Goal: Task Accomplishment & Management: Complete application form

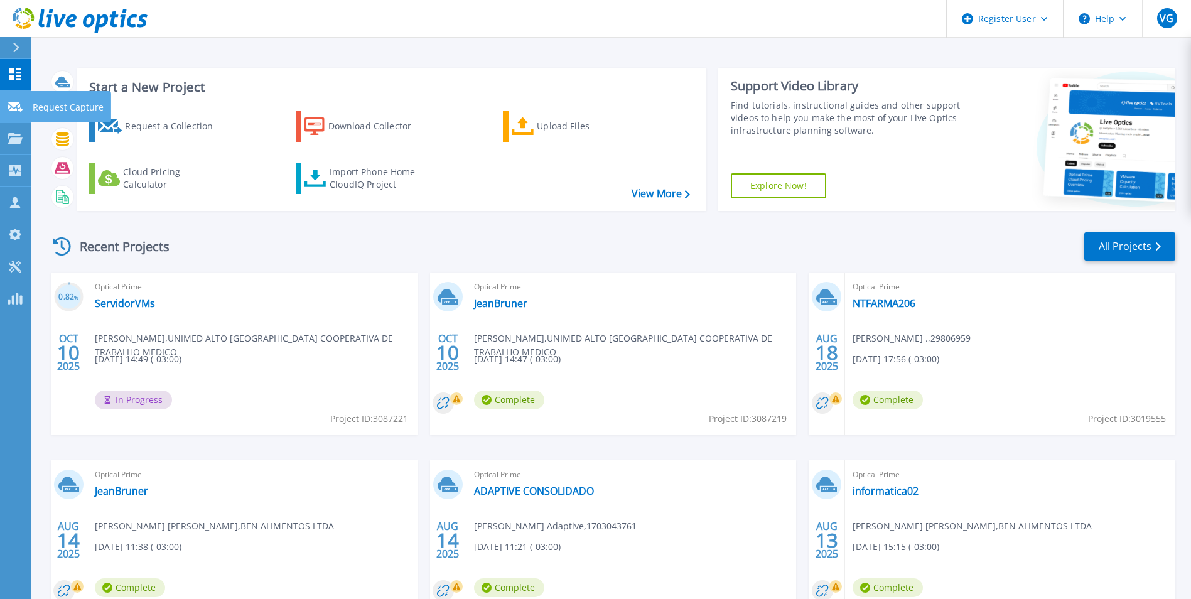
click at [11, 103] on icon at bounding box center [15, 106] width 15 height 9
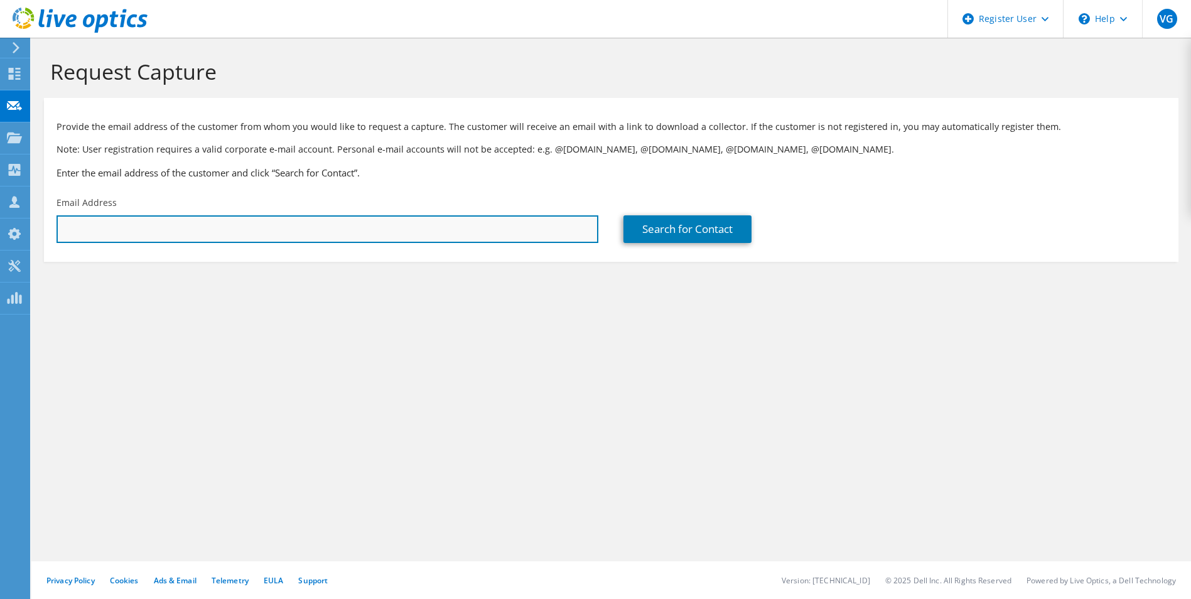
click at [153, 220] on input "text" at bounding box center [328, 229] width 542 height 28
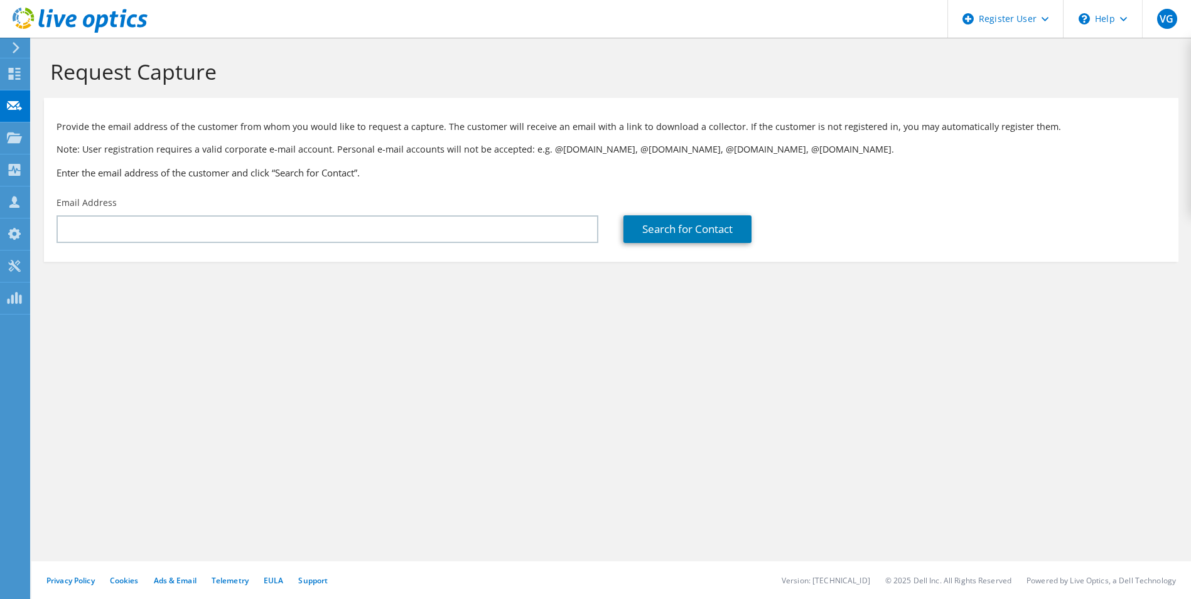
click at [511, 249] on div "Email Address" at bounding box center [327, 219] width 567 height 59
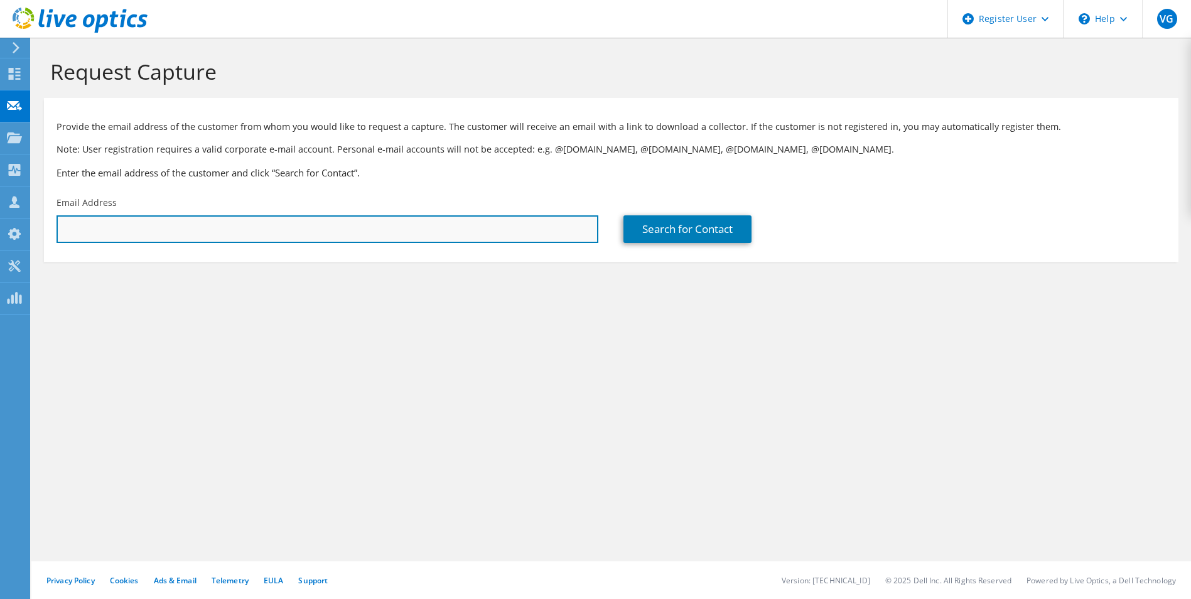
click at [509, 235] on input "text" at bounding box center [328, 229] width 542 height 28
paste input "rodrigo.aguiar@spiltag.ind.br"
type input "rodrigo.aguiar@spiltag.ind.br"
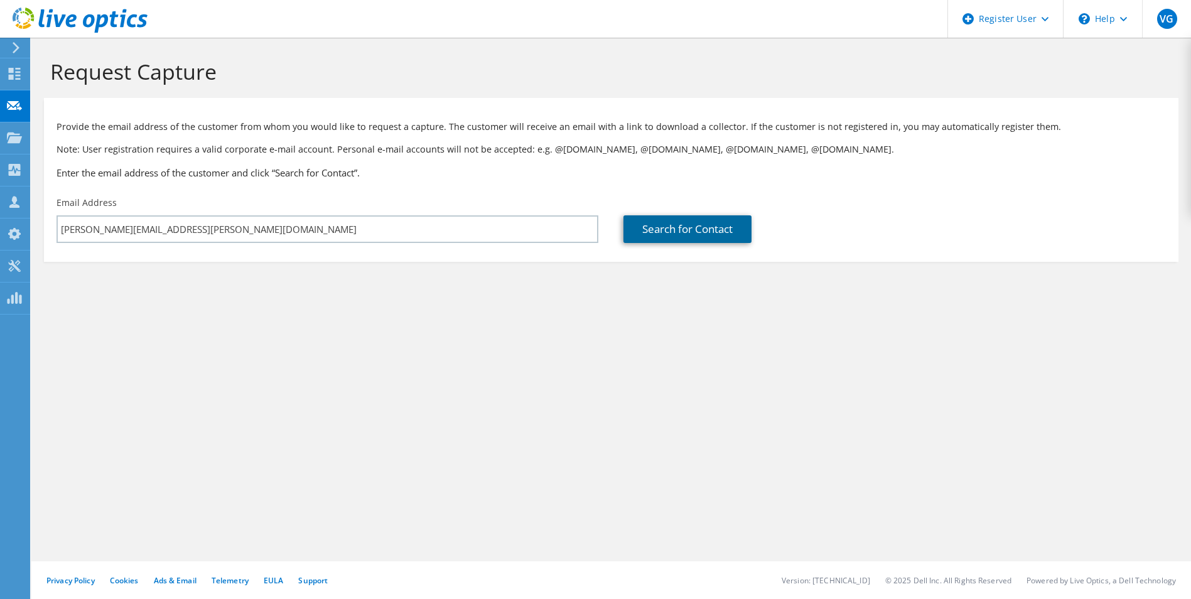
click at [657, 222] on link "Search for Contact" at bounding box center [687, 229] width 128 height 28
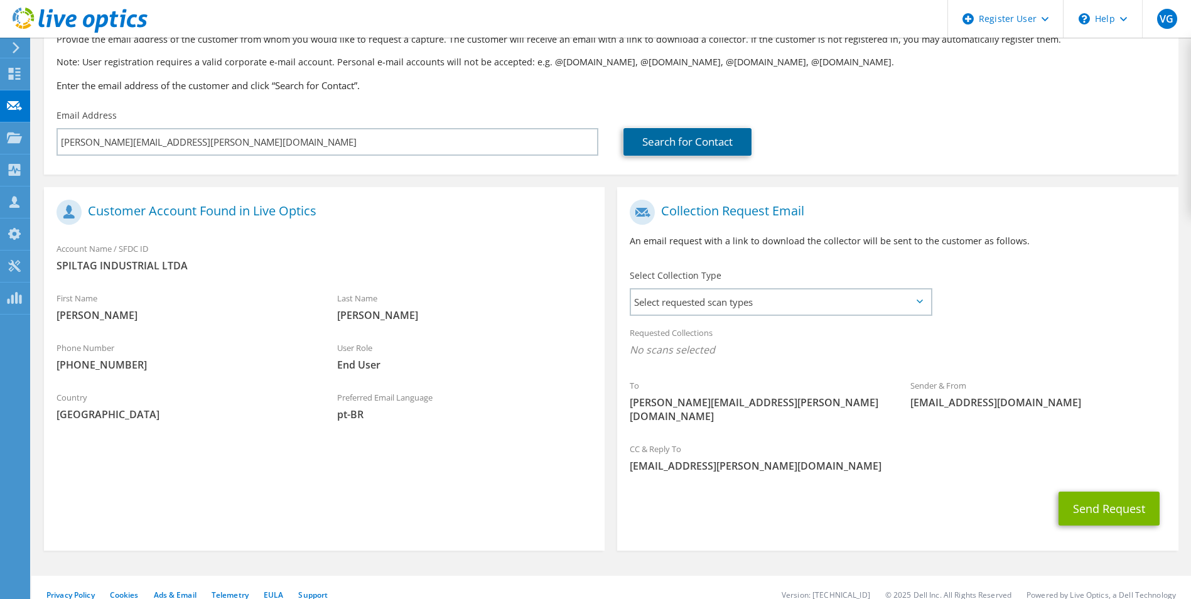
scroll to position [88, 0]
click at [738, 305] on span "Select requested scan types" at bounding box center [780, 301] width 299 height 25
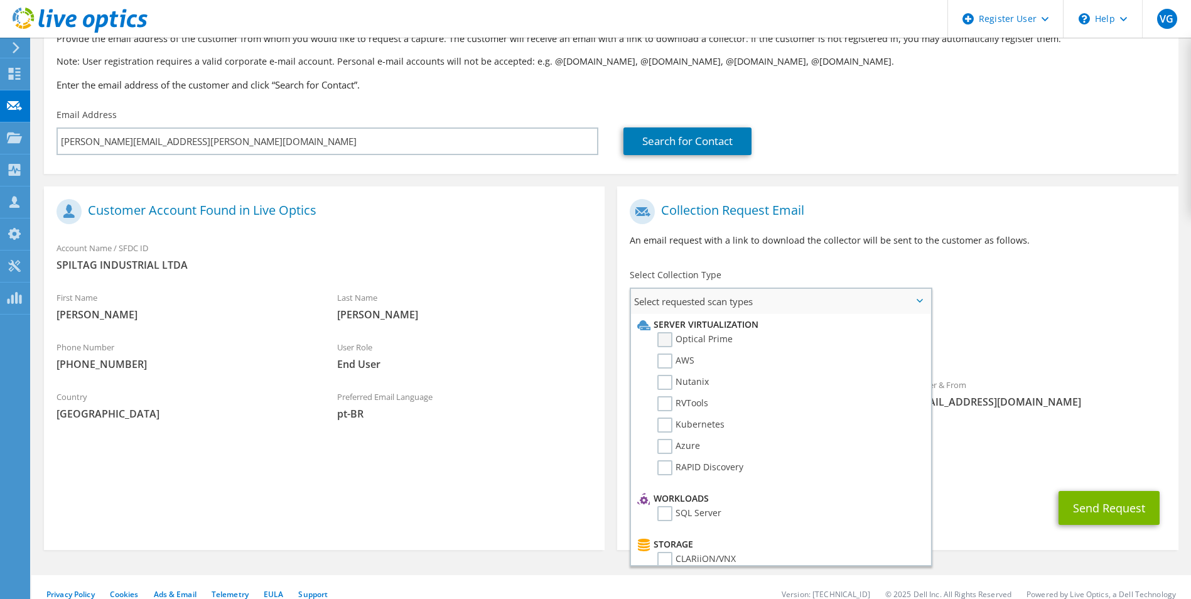
click at [665, 340] on label "Optical Prime" at bounding box center [694, 339] width 75 height 15
click at [0, 0] on input "Optical Prime" at bounding box center [0, 0] width 0 height 0
click at [1095, 290] on div "To rodrigo.aguiar@spiltag.ind.br Sender & From liveoptics@liveoptics.com" at bounding box center [897, 316] width 561 height 246
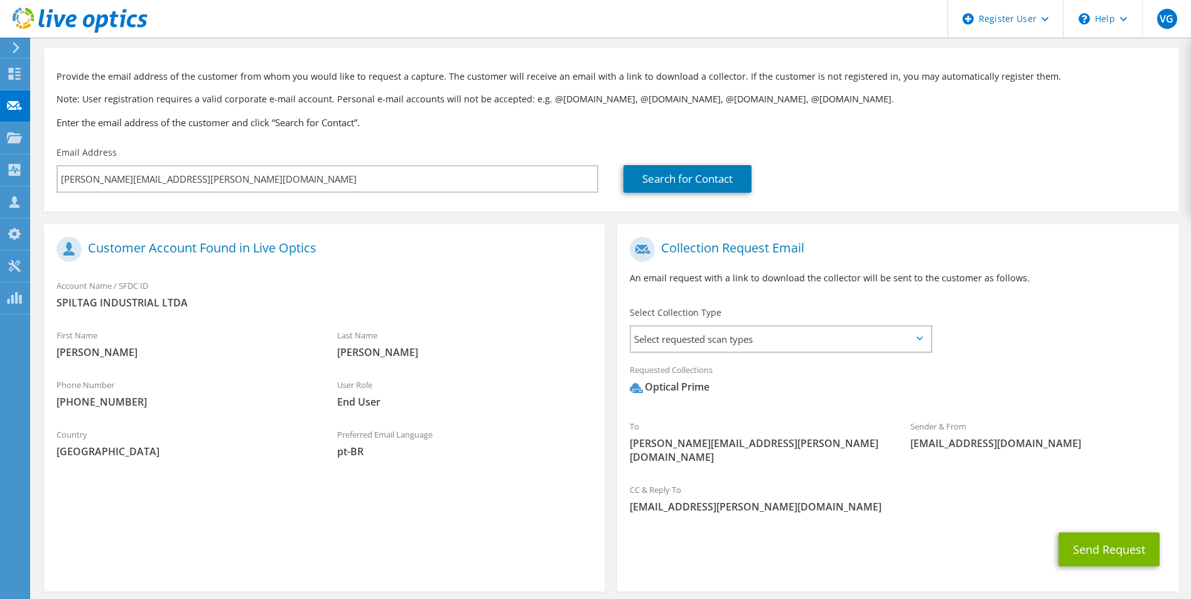
scroll to position [92, 0]
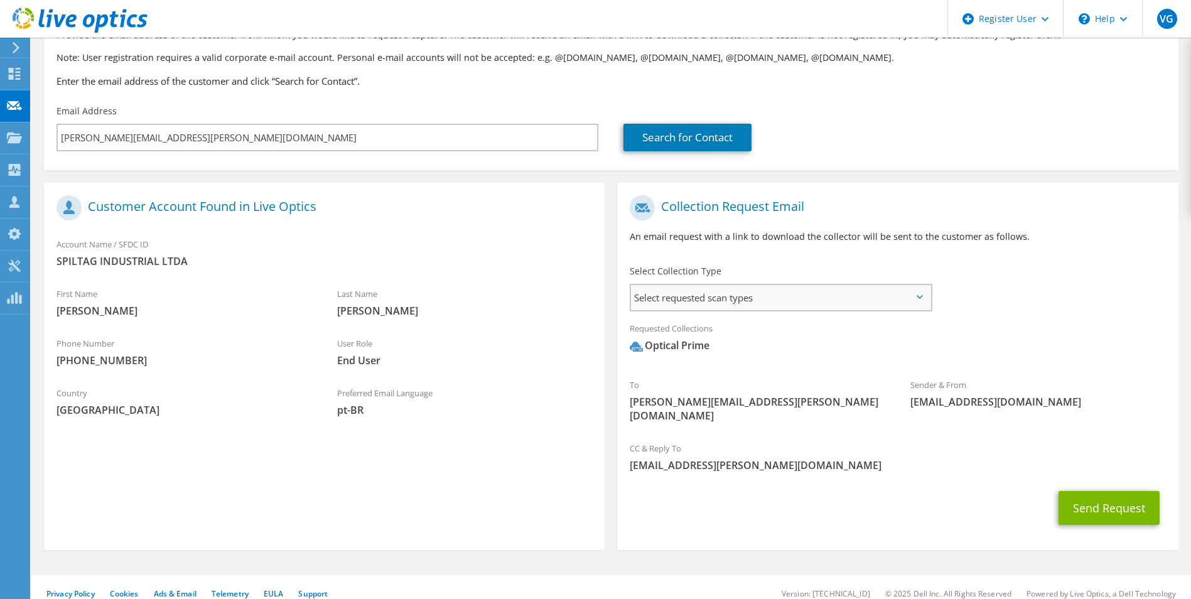
click at [724, 295] on span "Select requested scan types" at bounding box center [780, 297] width 299 height 25
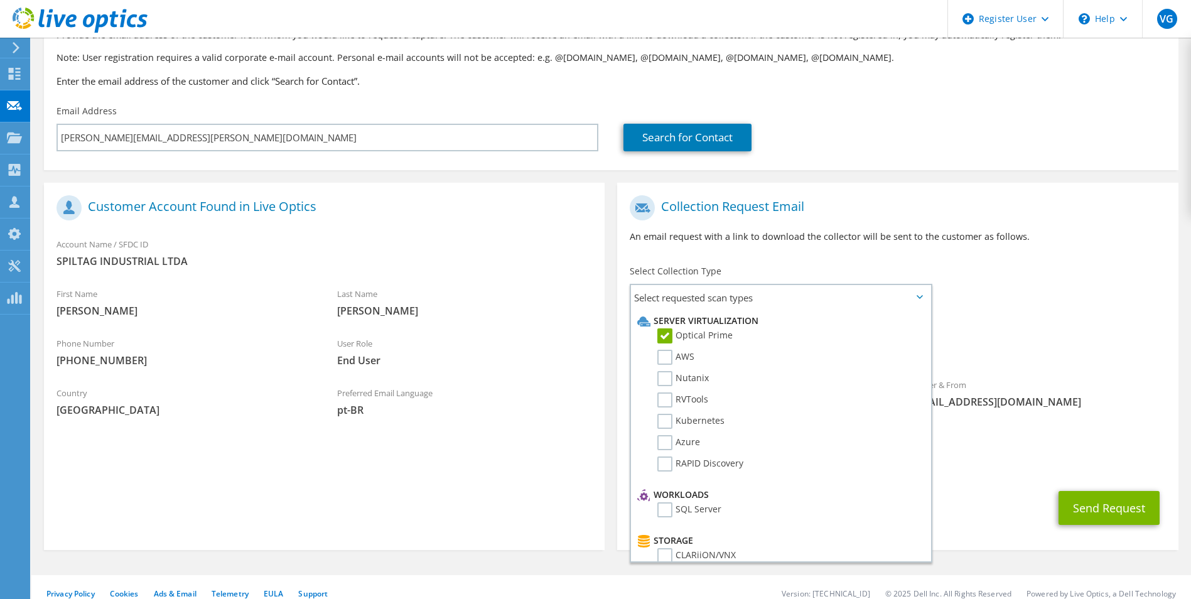
click at [857, 205] on h1 "Collection Request Email" at bounding box center [894, 207] width 529 height 25
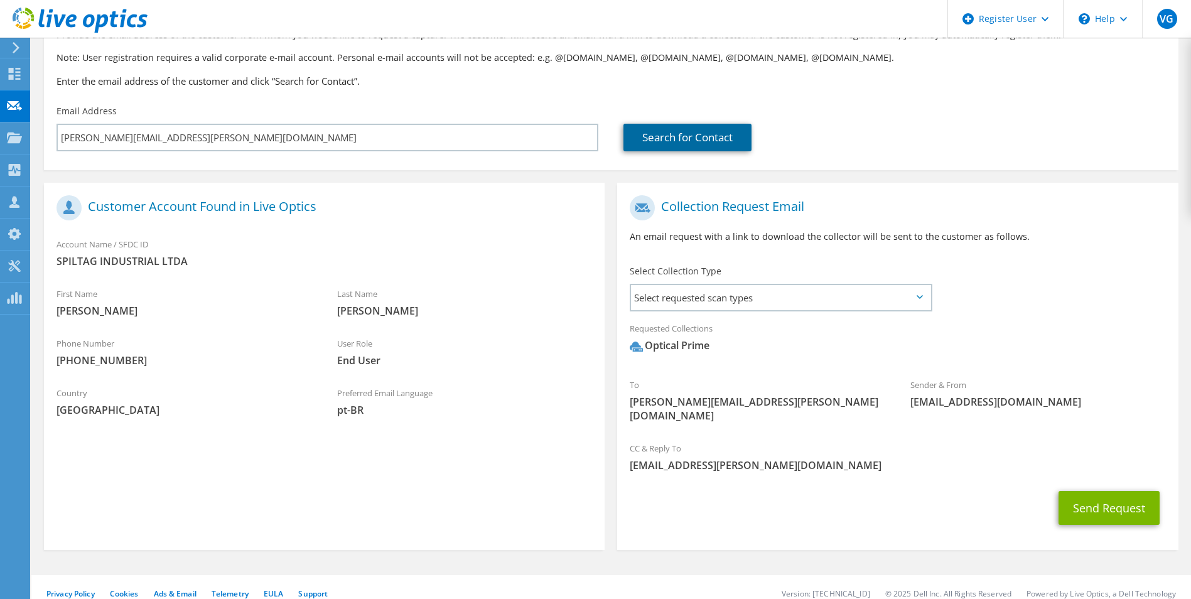
click at [676, 140] on link "Search for Contact" at bounding box center [687, 138] width 128 height 28
click at [1106, 495] on button "Send Request" at bounding box center [1108, 508] width 101 height 34
